Goal: Understand process/instructions: Learn how to perform a task or action

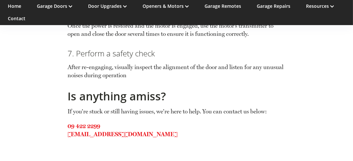
scroll to position [947, 0]
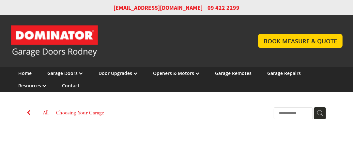
click at [305, 41] on link "BOOK MEASURE & QUOTE" at bounding box center [300, 41] width 85 height 14
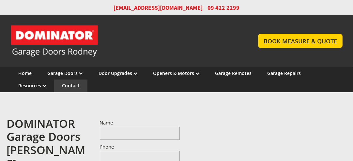
click at [152, 50] on link "Garage Door and Secure Access Solutions homepage" at bounding box center [127, 41] width 235 height 33
